Goal: Task Accomplishment & Management: Use online tool/utility

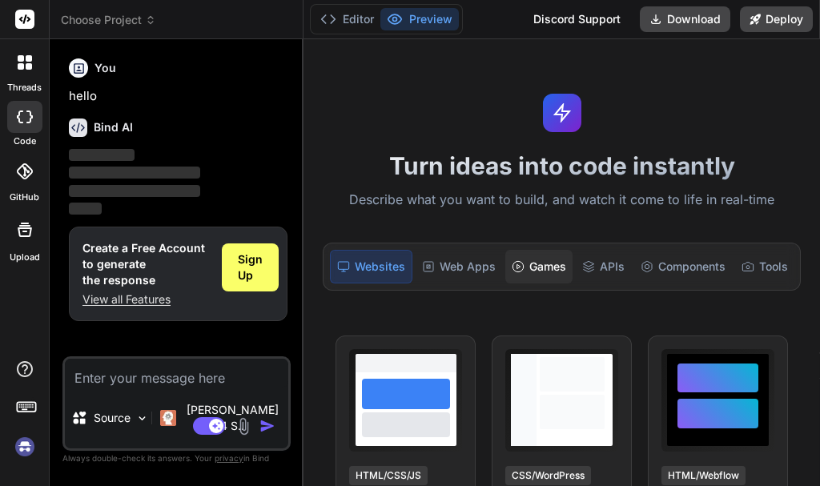
type textarea "x"
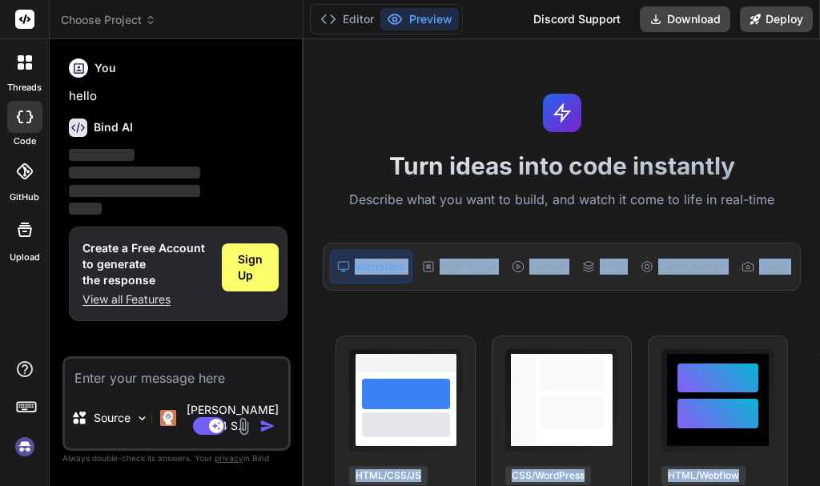
drag, startPoint x: 819, startPoint y: 145, endPoint x: 815, endPoint y: 184, distance: 39.5
click at [815, 184] on div "Turn ideas into code instantly Describe what you want to build, and watch it co…" at bounding box center [562, 262] width 517 height 447
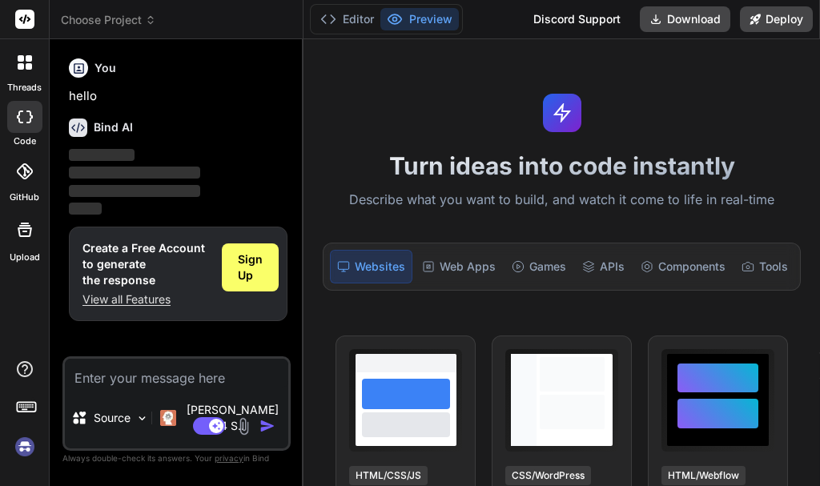
click at [730, 91] on div "Turn ideas into code instantly Describe what you want to build, and watch it co…" at bounding box center [562, 262] width 517 height 447
click at [650, 22] on icon at bounding box center [656, 19] width 13 height 13
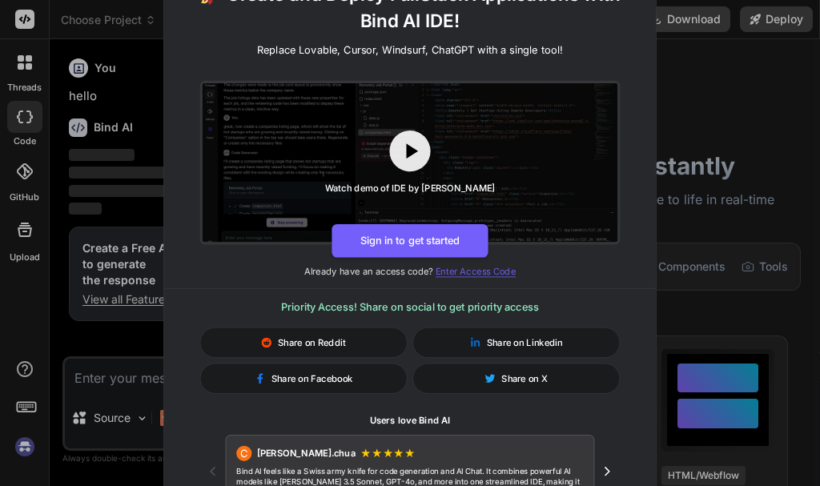
click at [481, 272] on span "Enter Access Code" at bounding box center [476, 271] width 80 height 11
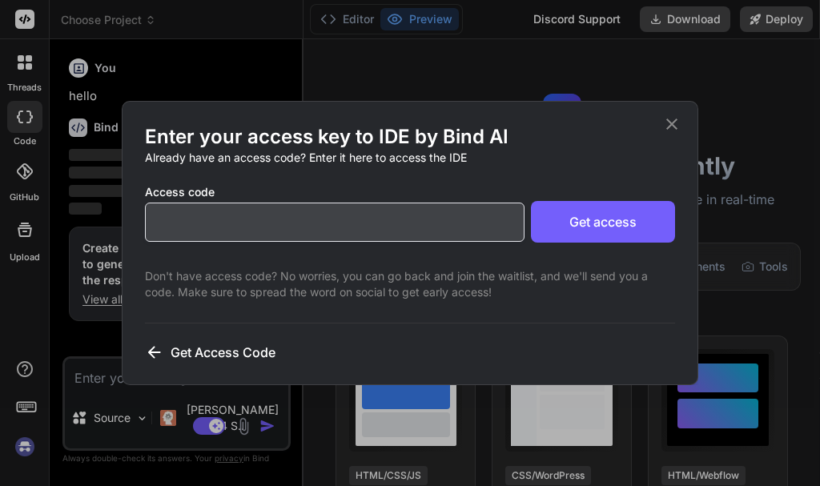
click at [662, 127] on icon at bounding box center [671, 124] width 19 height 19
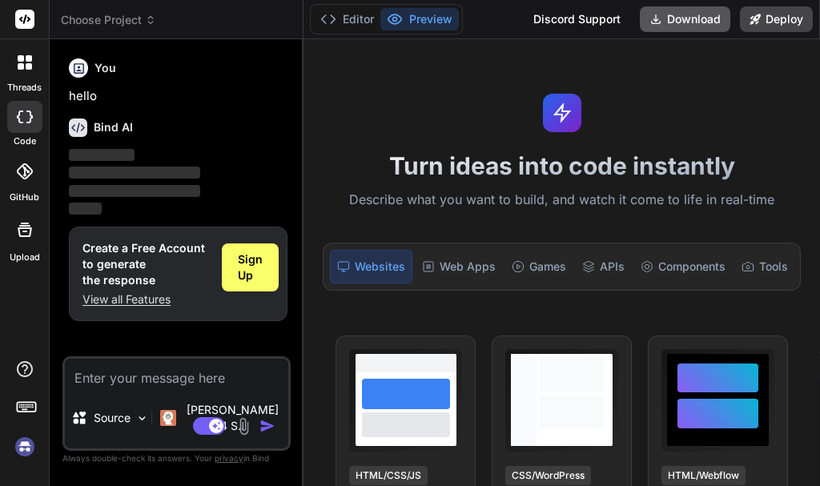
click at [700, 10] on button "Download" at bounding box center [685, 19] width 91 height 26
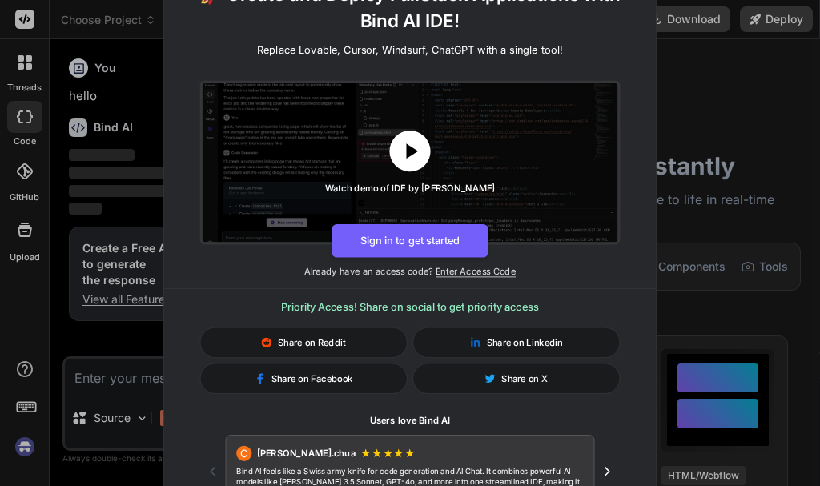
click at [408, 158] on icon at bounding box center [411, 152] width 26 height 26
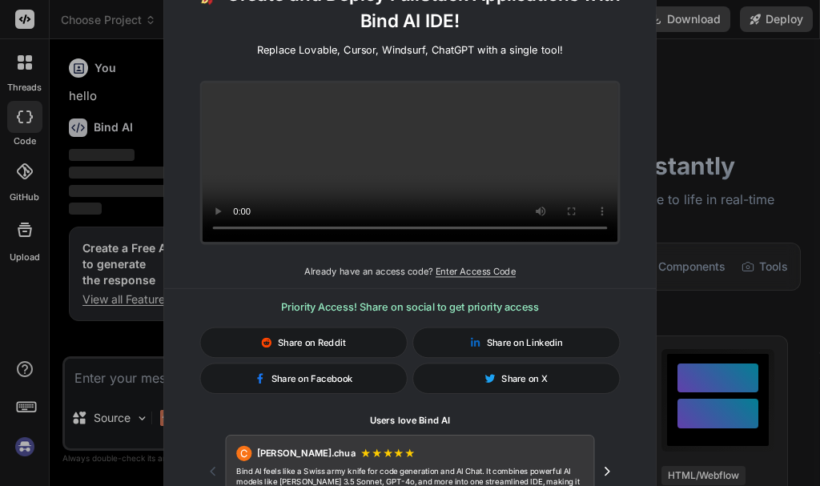
click at [666, 22] on div "🚀 Create and Deploy FullStack Applications with Bind AI IDE! Replace Lovable, C…" at bounding box center [410, 243] width 820 height 486
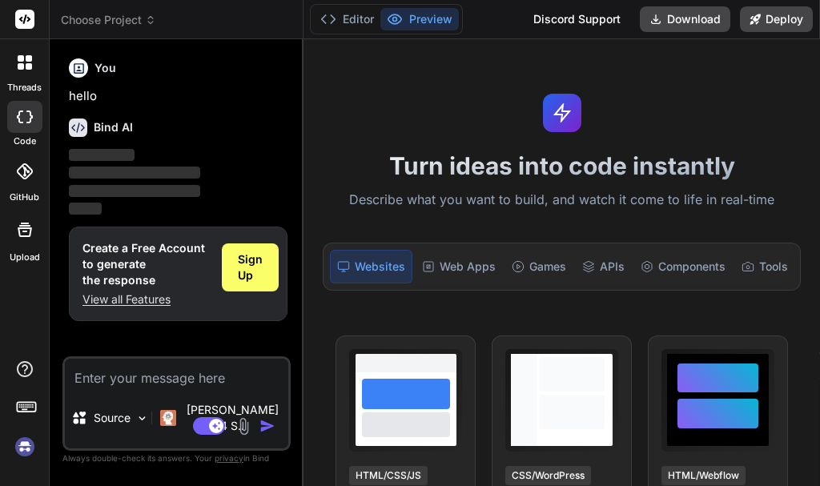
click at [135, 388] on textarea at bounding box center [176, 373] width 223 height 29
paste textarea "Build a fully advanced School Management System (SMS) as a multi-tenant SaaS pl…"
type textarea "Build a fully advanced School Management System (SMS) as a multi-tenant SaaS pl…"
type textarea "x"
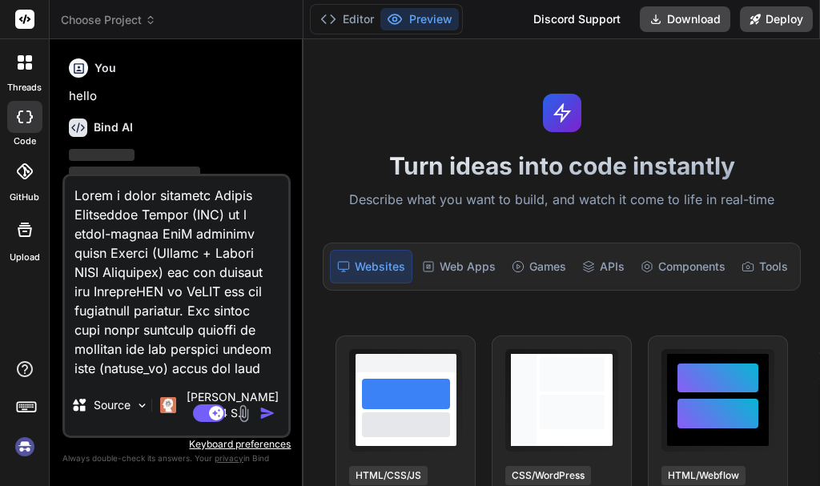
scroll to position [1866, 0]
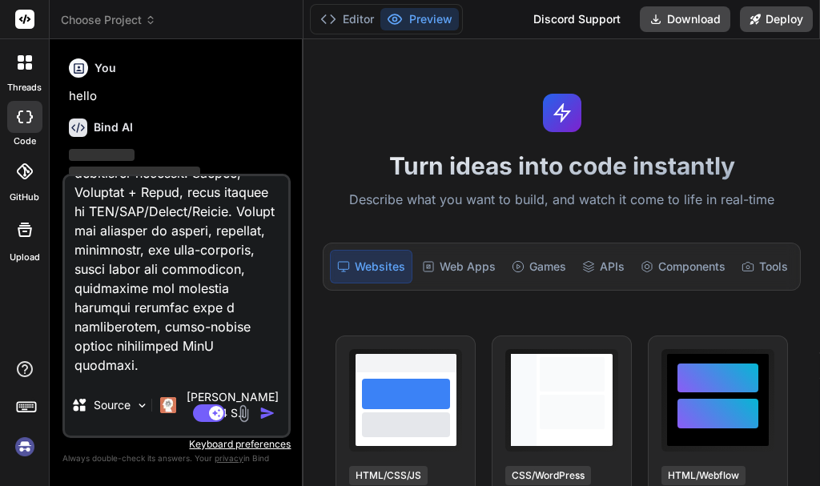
type textarea "Build a fully advanced School Management System (SMS) as a multi-tenant SaaS pl…"
click at [264, 416] on img "button" at bounding box center [268, 413] width 16 height 16
click at [452, 267] on div "Web Apps" at bounding box center [459, 267] width 87 height 34
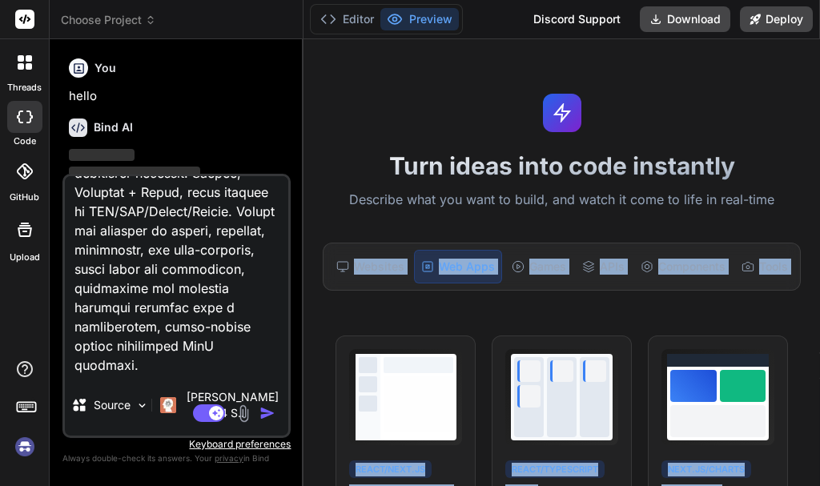
drag, startPoint x: 819, startPoint y: 135, endPoint x: 818, endPoint y: 182, distance: 46.5
click at [818, 182] on div "Turn ideas into code instantly Describe what you want to build, and watch it co…" at bounding box center [562, 262] width 517 height 447
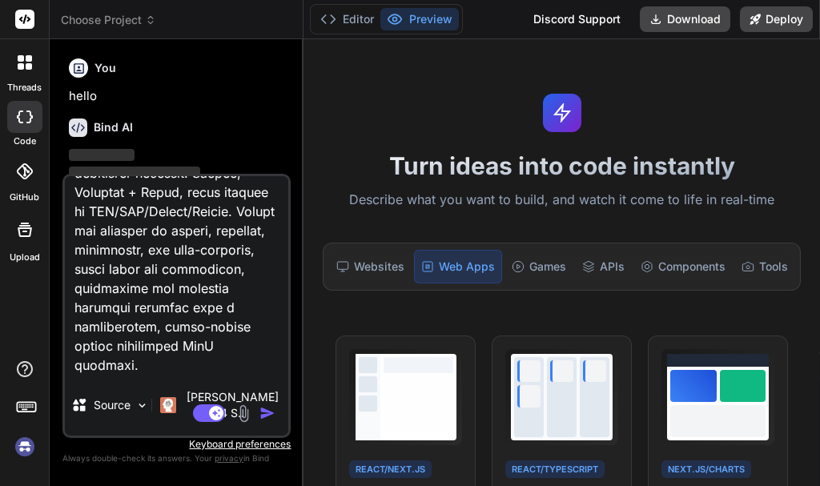
click at [791, 147] on div "Turn ideas into code instantly Describe what you want to build, and watch it co…" at bounding box center [562, 262] width 517 height 447
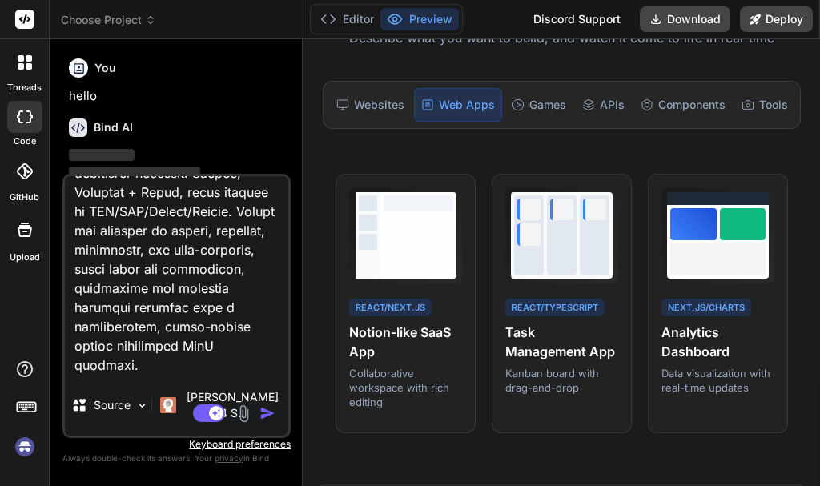
scroll to position [195, 0]
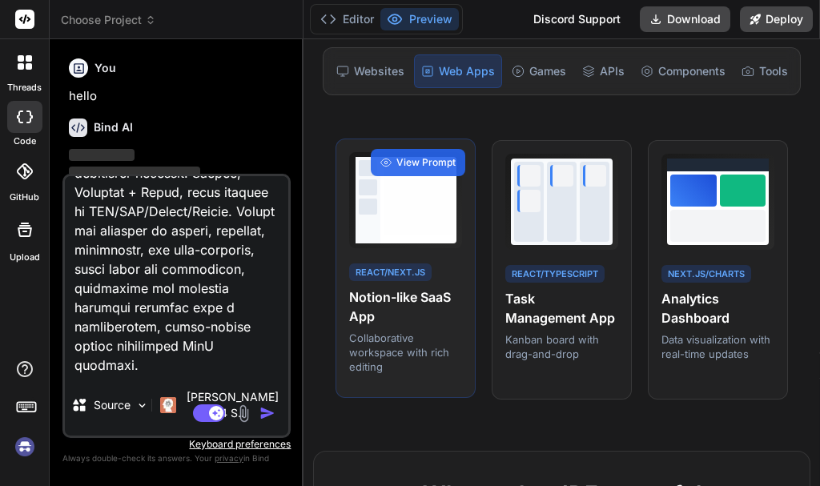
click at [412, 248] on div at bounding box center [405, 200] width 113 height 96
click at [433, 170] on span "View Prompt" at bounding box center [425, 162] width 59 height 14
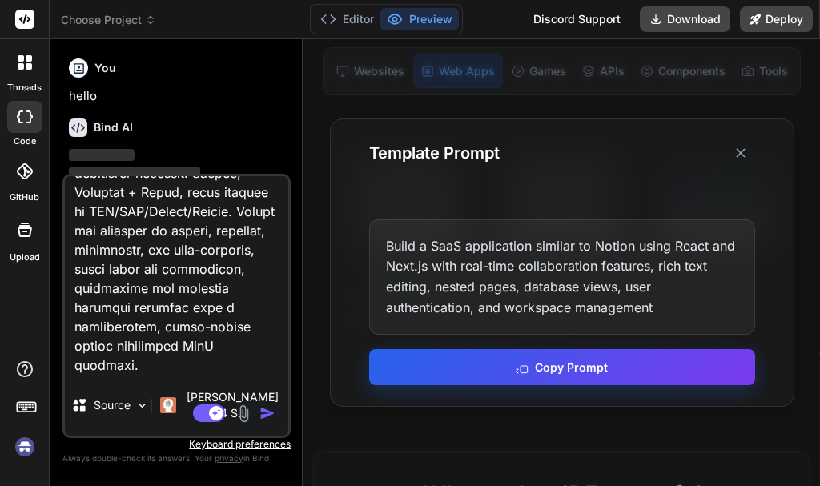
click at [573, 372] on button "Copy Prompt" at bounding box center [562, 367] width 386 height 36
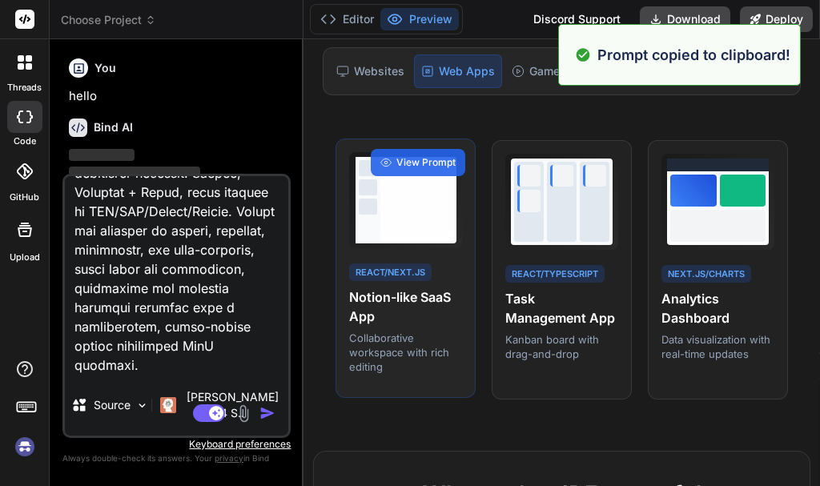
click at [403, 310] on h4 "Notion-like SaaS App" at bounding box center [405, 307] width 113 height 38
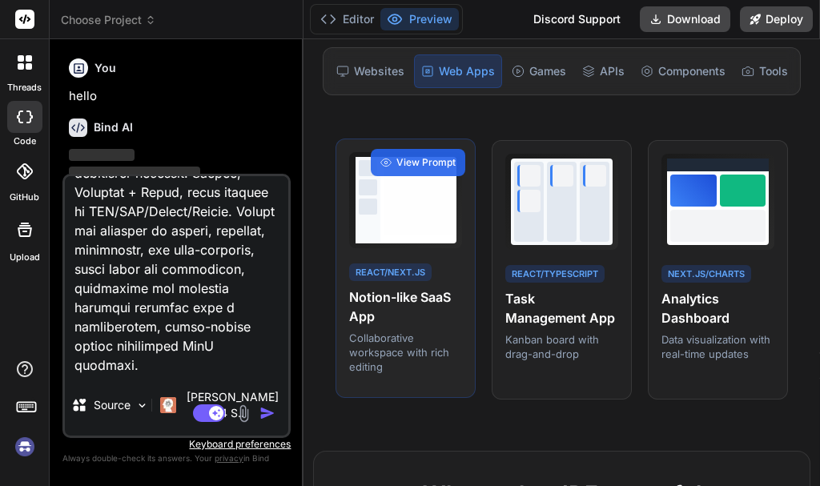
click at [408, 199] on div at bounding box center [419, 207] width 70 height 56
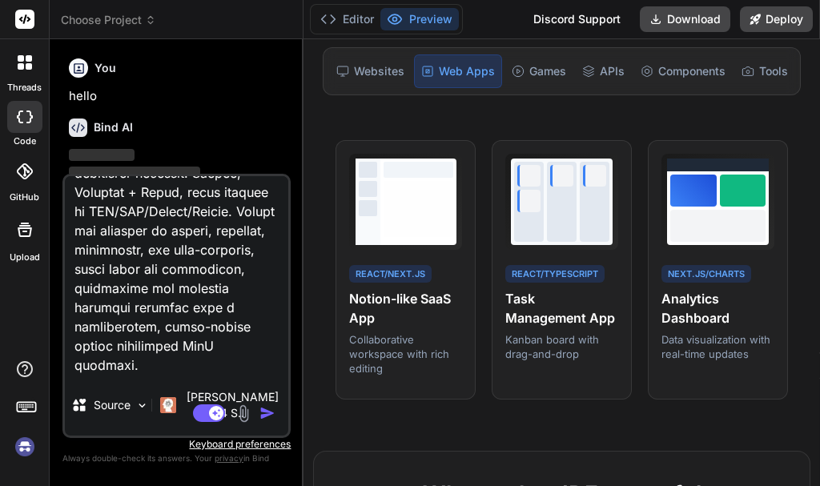
click at [274, 412] on img "button" at bounding box center [268, 413] width 16 height 16
click at [269, 412] on img "button" at bounding box center [268, 413] width 16 height 16
click at [679, 14] on button "Download" at bounding box center [685, 19] width 91 height 26
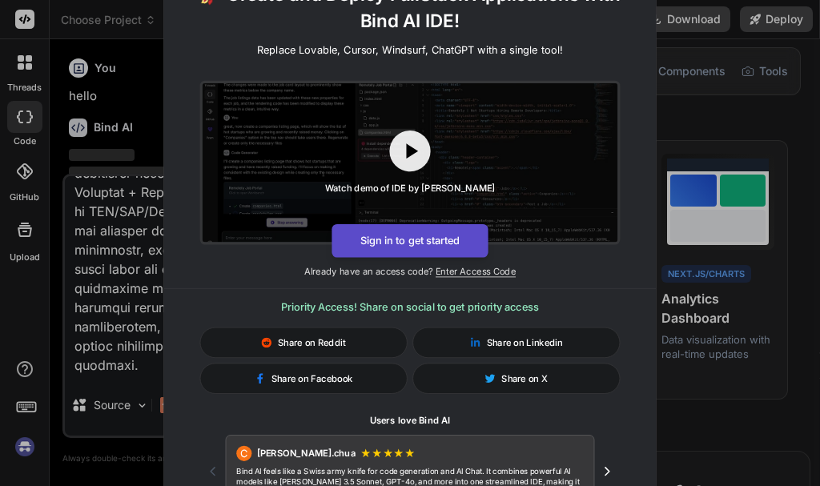
click at [417, 234] on button "Sign in to get started" at bounding box center [410, 241] width 156 height 34
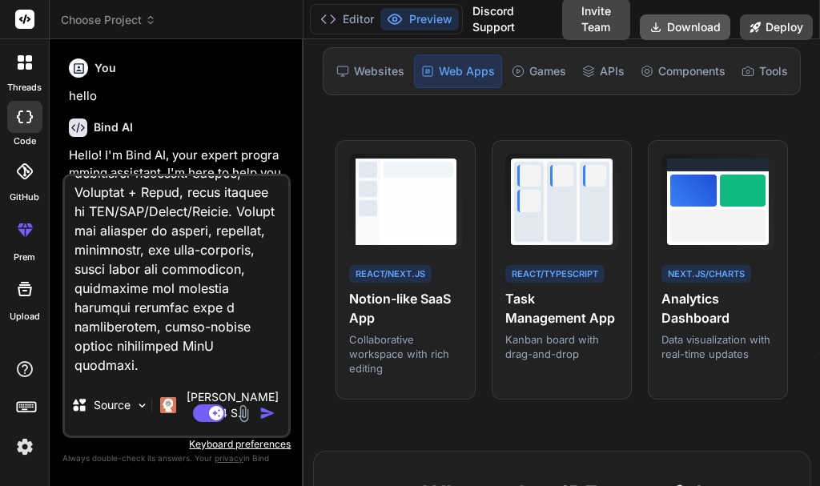
click at [686, 34] on button "Download" at bounding box center [685, 27] width 91 height 26
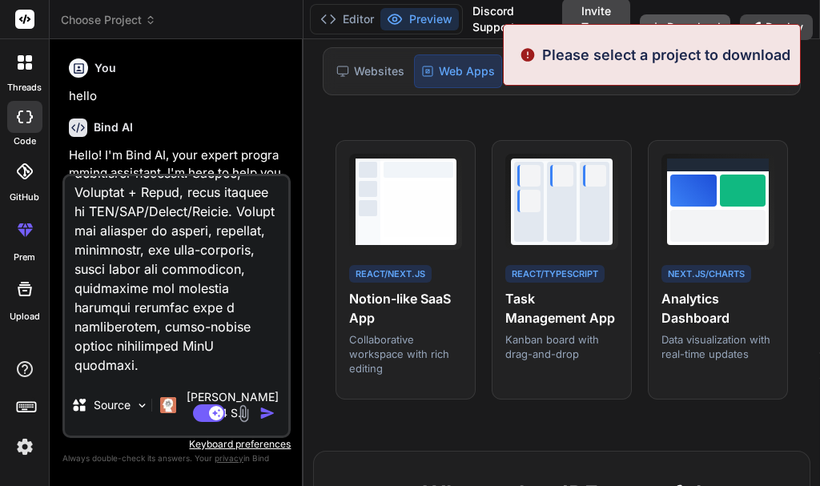
click at [671, 18] on button "Download" at bounding box center [685, 27] width 91 height 26
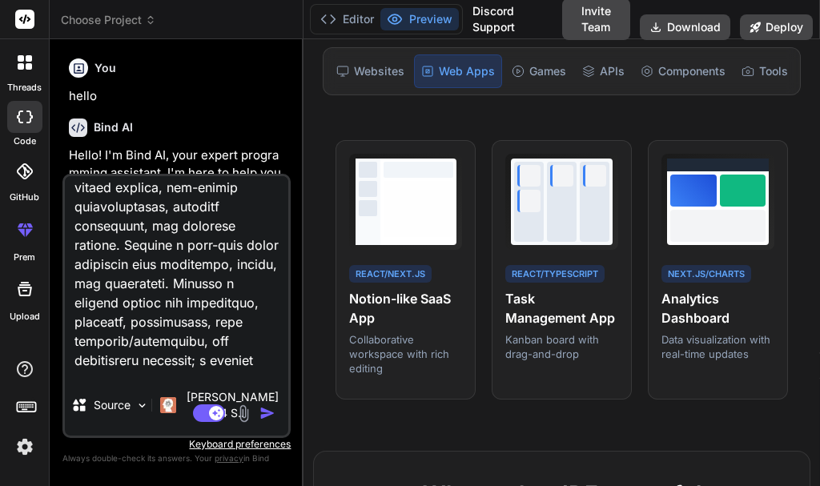
scroll to position [0, 0]
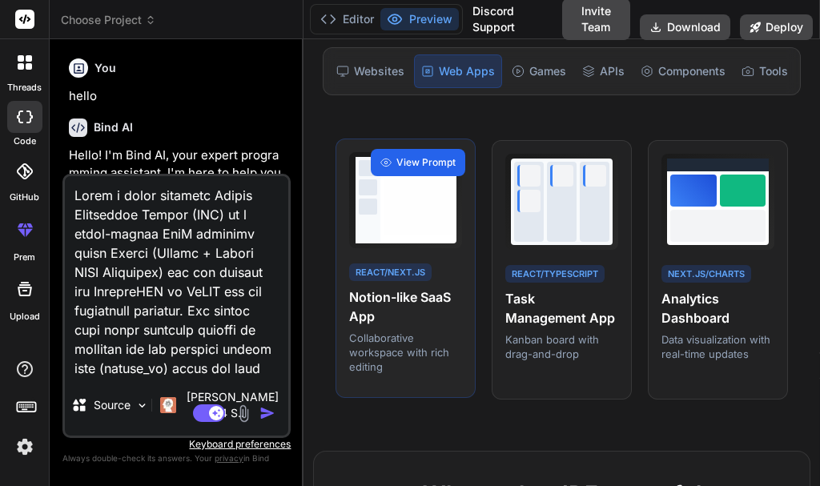
click at [408, 170] on span "View Prompt" at bounding box center [425, 162] width 59 height 14
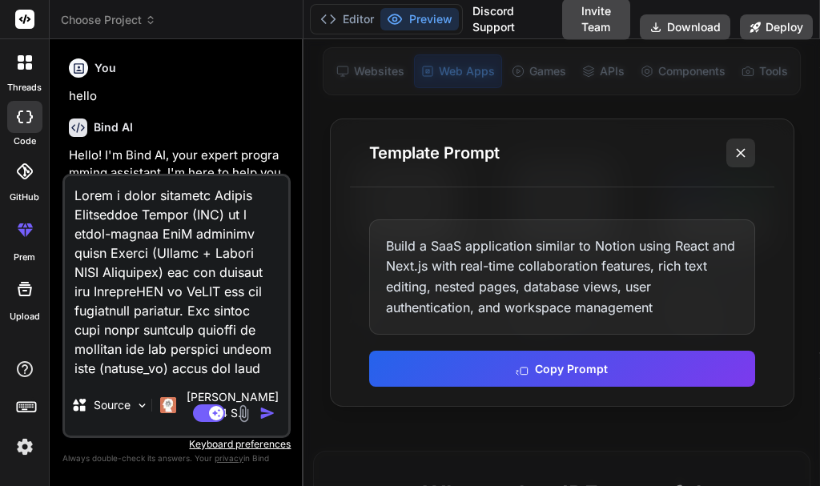
click at [742, 159] on icon at bounding box center [741, 153] width 16 height 16
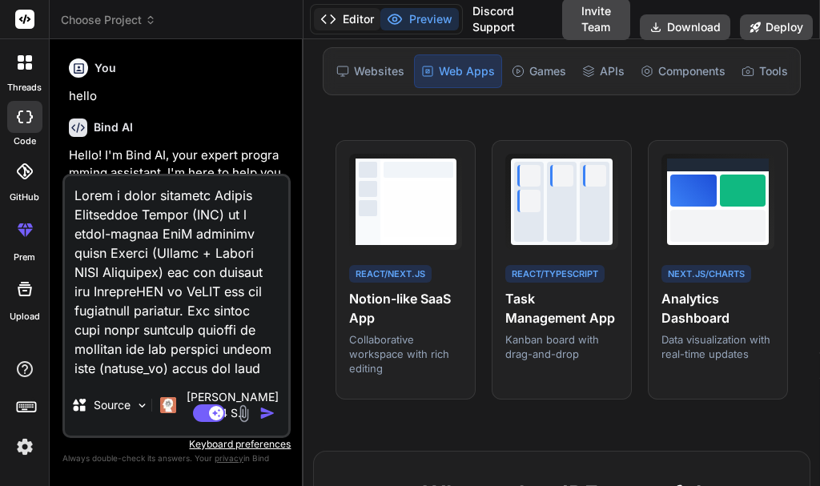
click at [339, 9] on button "Editor" at bounding box center [347, 19] width 66 height 22
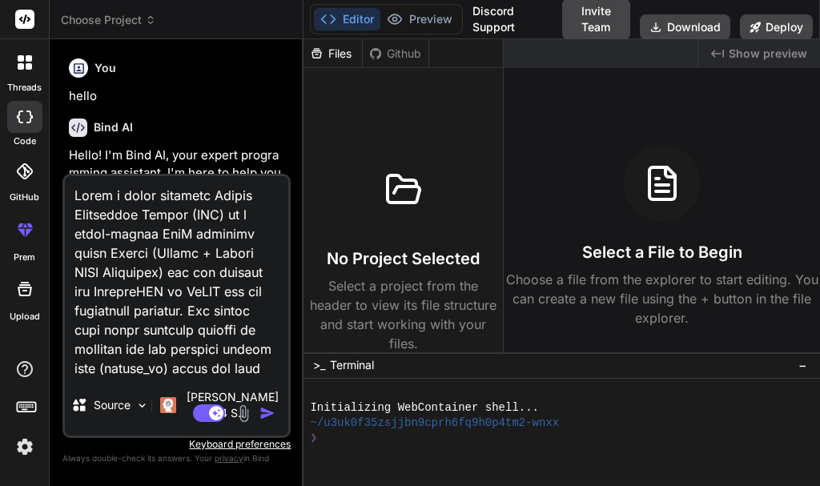
click at [264, 413] on img "button" at bounding box center [268, 413] width 16 height 16
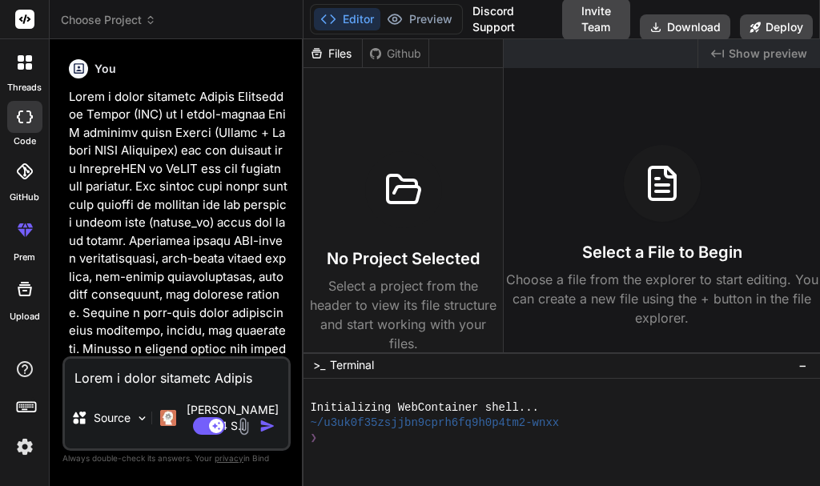
scroll to position [402, 0]
click at [126, 434] on div "Source" at bounding box center [110, 418] width 78 height 32
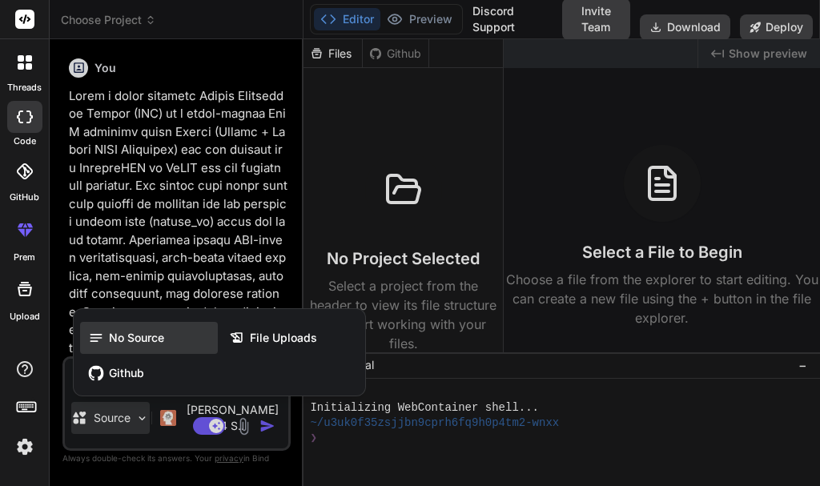
click at [167, 351] on div "No Source" at bounding box center [149, 338] width 138 height 32
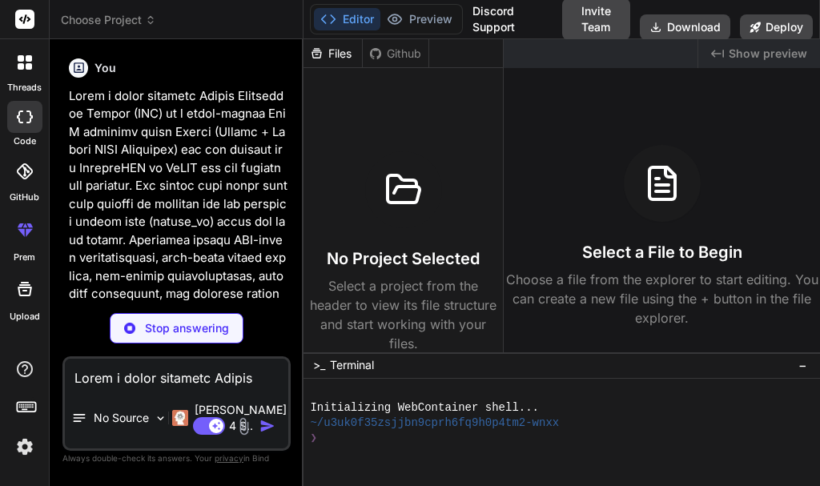
click at [163, 336] on p "Stop answering" at bounding box center [187, 328] width 84 height 16
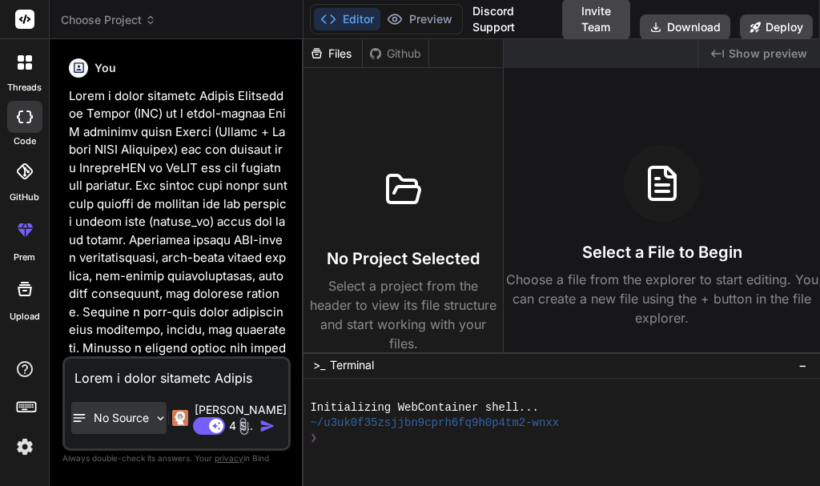
click at [132, 419] on p "No Source" at bounding box center [121, 418] width 55 height 16
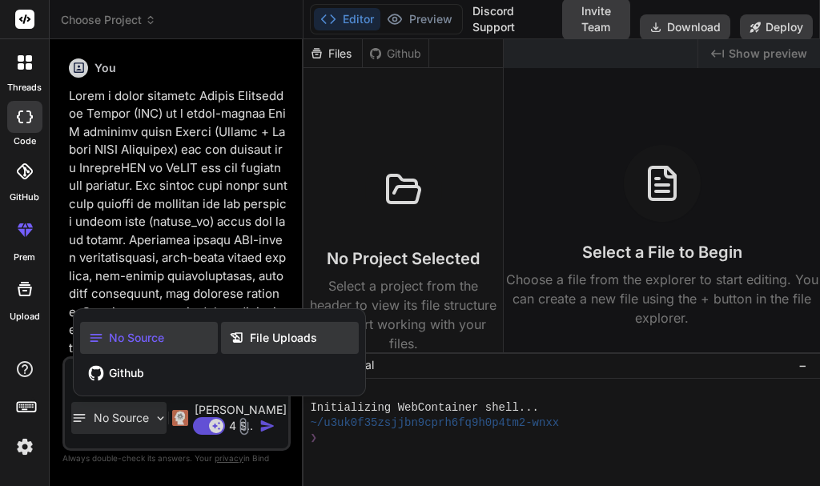
click at [276, 346] on span "File Uploads" at bounding box center [283, 338] width 67 height 16
type textarea "x"
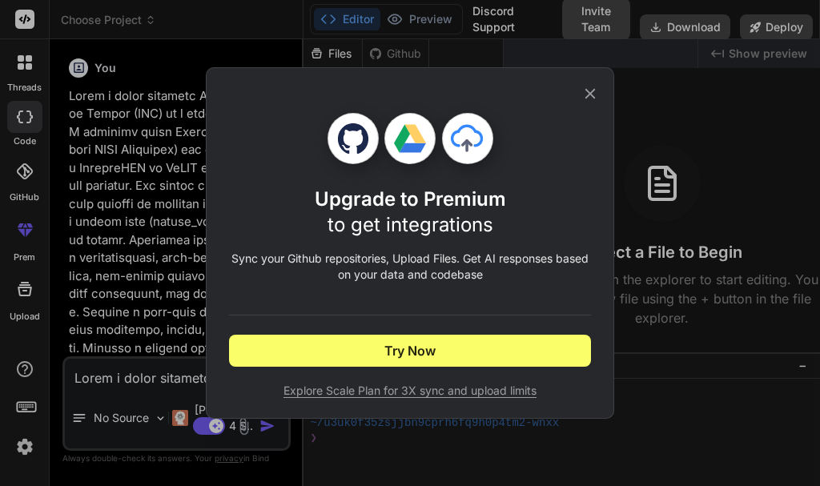
click at [594, 91] on icon at bounding box center [590, 94] width 10 height 10
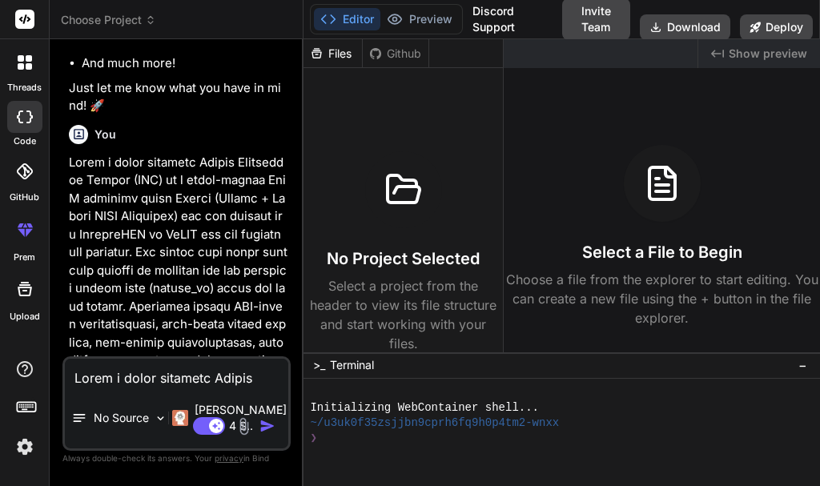
scroll to position [322, 0]
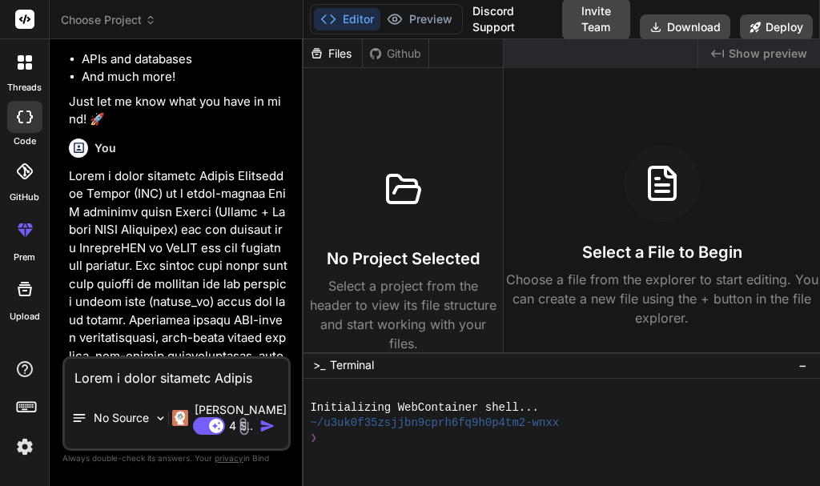
click at [332, 57] on div "Files" at bounding box center [333, 54] width 58 height 16
click at [399, 204] on icon at bounding box center [403, 190] width 38 height 38
click at [377, 51] on icon at bounding box center [375, 53] width 13 height 13
click at [373, 54] on icon at bounding box center [375, 53] width 13 height 13
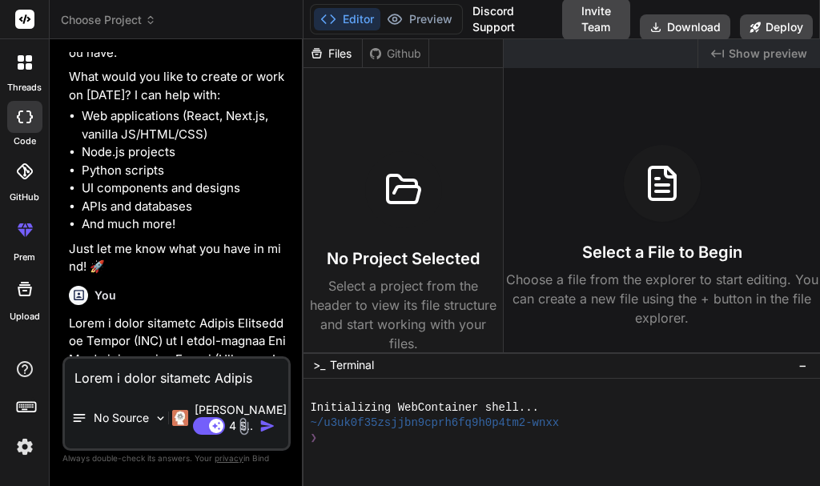
scroll to position [162, 0]
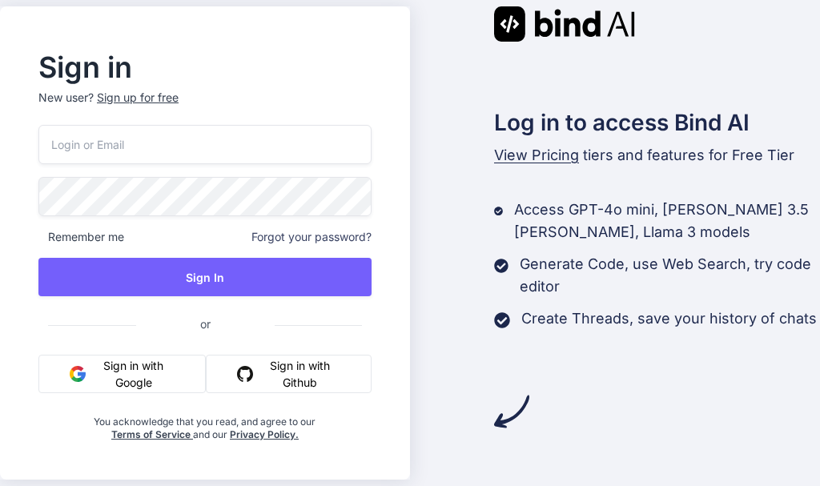
click at [121, 365] on button "Sign in with Google" at bounding box center [121, 374] width 167 height 38
